Goal: Use online tool/utility: Utilize a website feature to perform a specific function

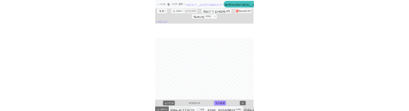
scroll to position [61, 0]
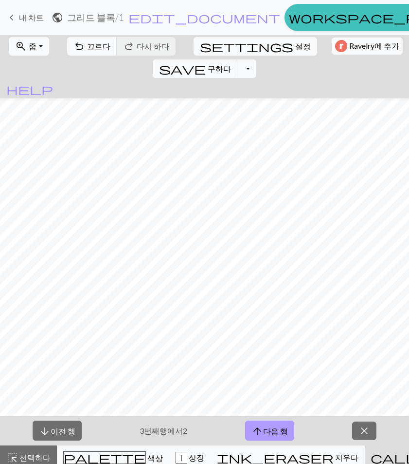
click at [269, 428] on button "arrow_upward 다음 행" at bounding box center [269, 430] width 49 height 20
click at [268, 428] on button "arrow_upward 다음 행" at bounding box center [269, 430] width 49 height 20
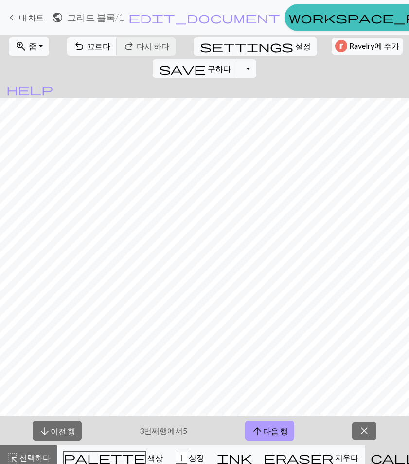
click at [268, 428] on button "arrow_upward 다음 행" at bounding box center [269, 430] width 49 height 20
click at [79, 431] on button "arrow_downward 이전 행" at bounding box center [57, 430] width 49 height 20
click at [78, 431] on button "arrow_downward 이전 행" at bounding box center [57, 430] width 49 height 20
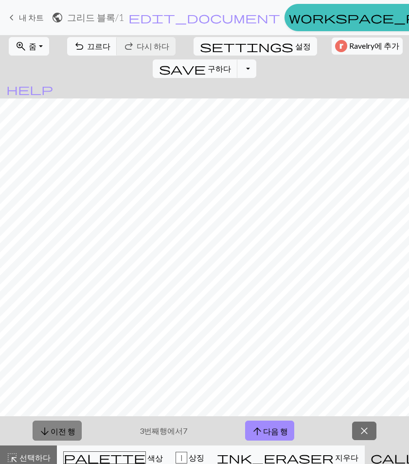
click at [78, 431] on button "arrow_downward 이전 행" at bounding box center [57, 430] width 49 height 20
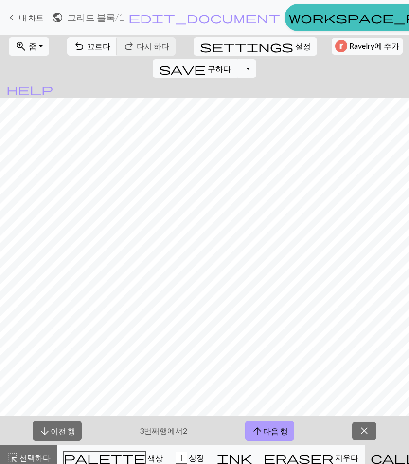
click at [254, 437] on span "arrow_upward" at bounding box center [258, 431] width 12 height 14
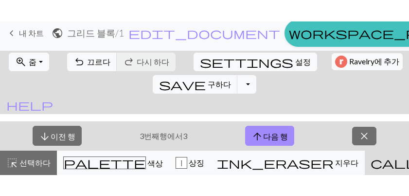
scroll to position [347, 0]
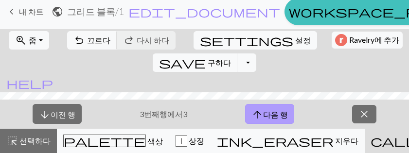
click at [282, 115] on font "다음 행" at bounding box center [275, 114] width 25 height 9
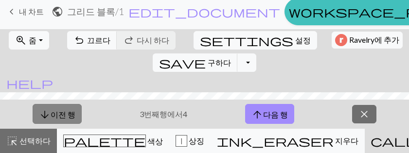
click at [55, 110] on font "이전 행" at bounding box center [63, 113] width 25 height 9
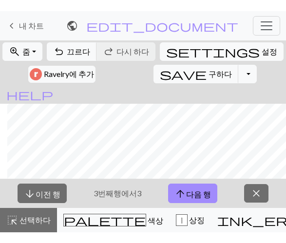
scroll to position [322, 138]
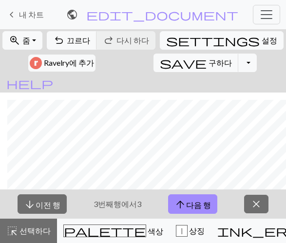
click at [102, 213] on div "arrow_downward 이전 행 3번째 행에서 3 arrow_upward 다음 행 close" at bounding box center [143, 203] width 286 height 29
